Goal: Obtain resource: Obtain resource

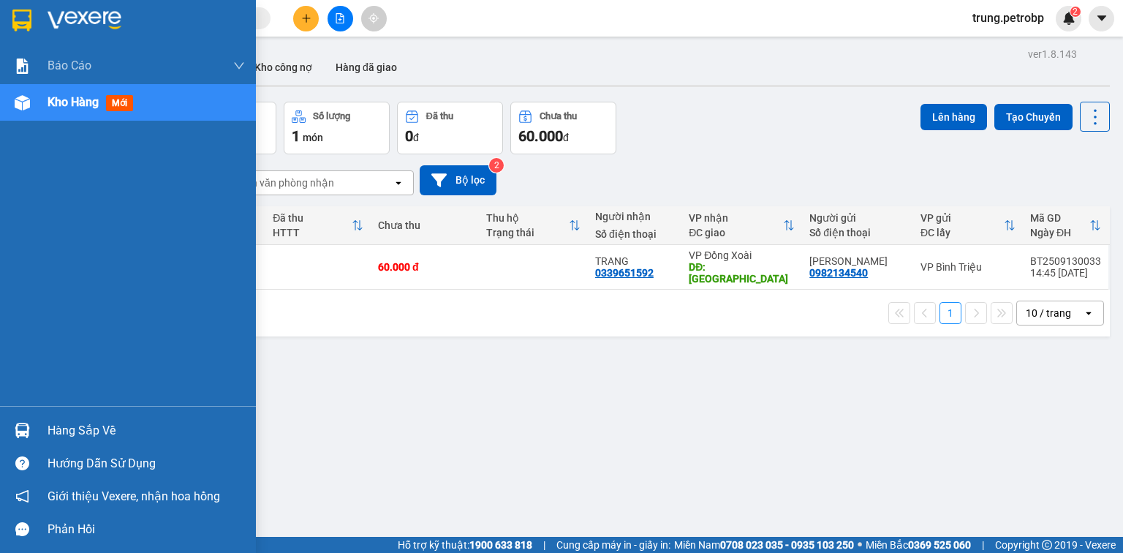
click at [19, 429] on img at bounding box center [22, 430] width 15 height 15
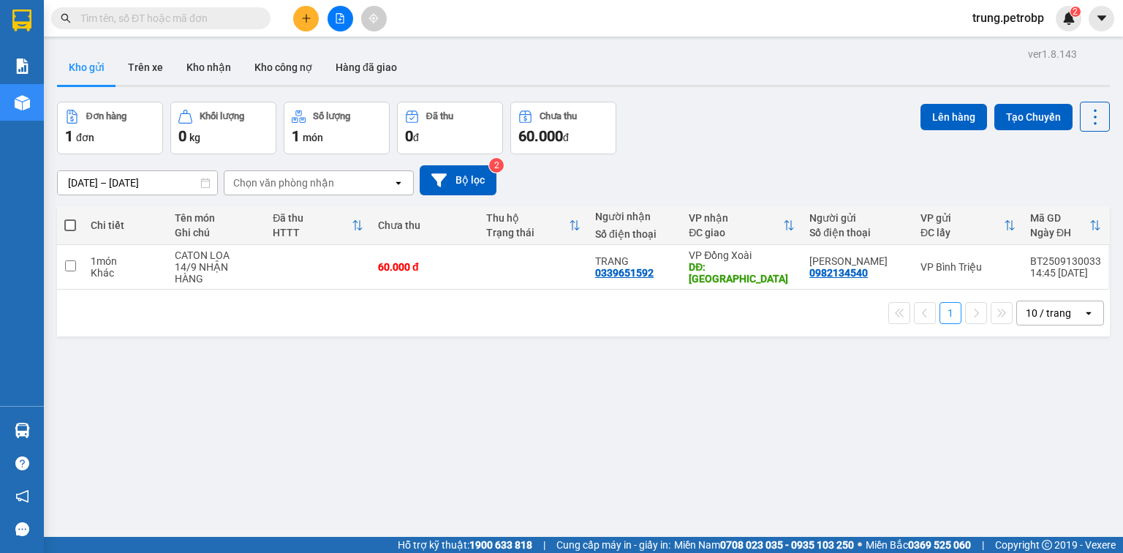
click at [162, 304] on section "Kết quả tìm kiếm ( 0 ) Bộ lọc No Data trung.petrobp 2 Báo cáo BC tiền tận nơi (…" at bounding box center [561, 276] width 1123 height 553
click at [1050, 306] on div "10 / trang" at bounding box center [1048, 313] width 45 height 15
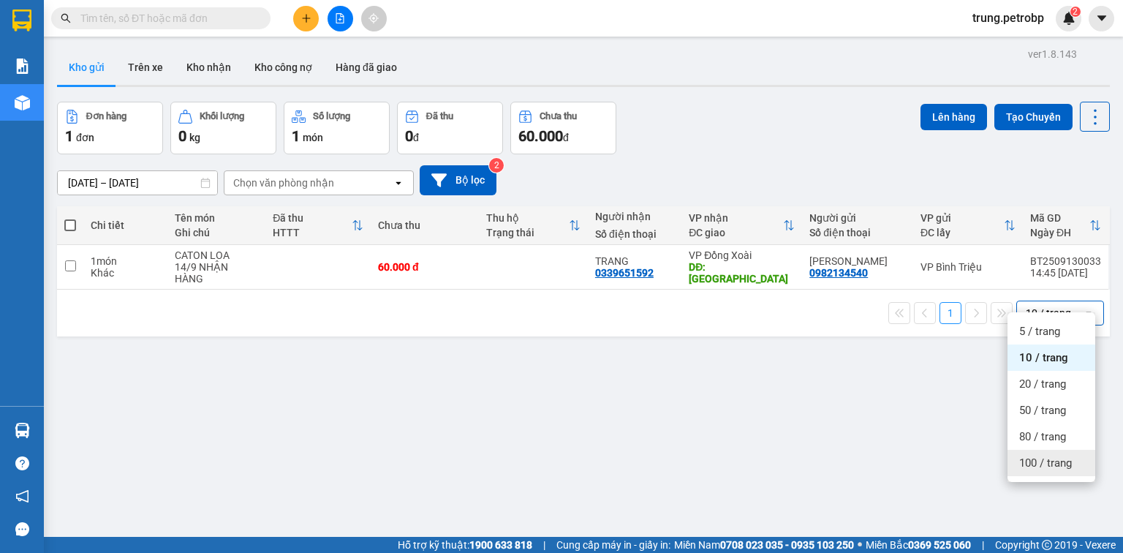
click at [1057, 467] on span "100 / trang" at bounding box center [1045, 463] width 53 height 15
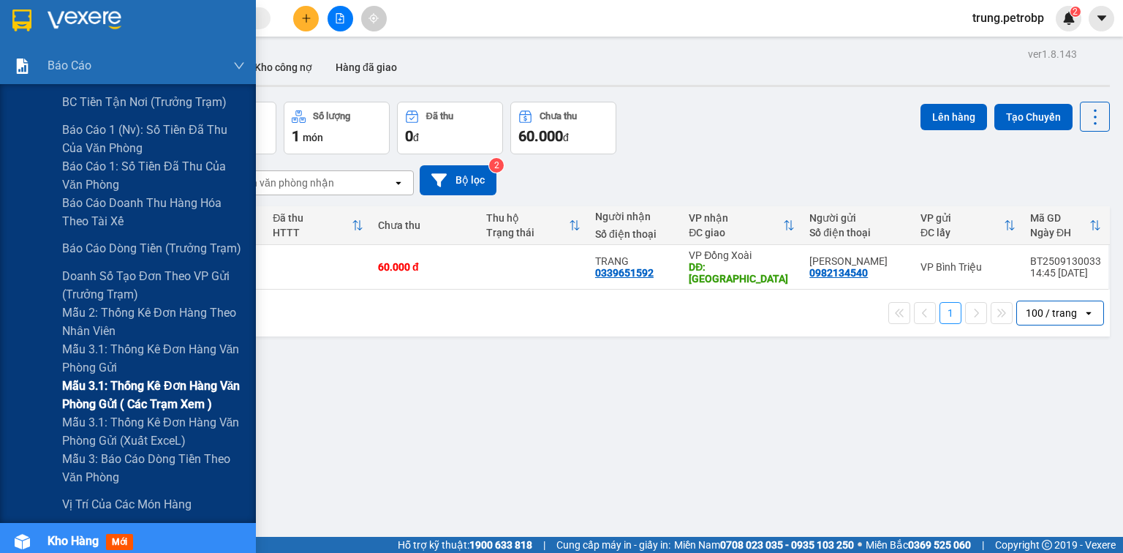
click at [173, 387] on span "Mẫu 3.1: Thống kê đơn hàng văn phòng gửi ( các trạm xem )" at bounding box center [153, 395] width 183 height 37
